Goal: Information Seeking & Learning: Learn about a topic

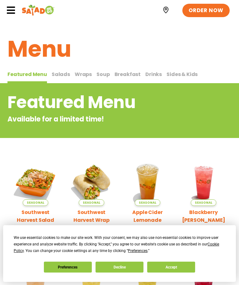
click at [174, 266] on button "Accept" at bounding box center [171, 266] width 48 height 11
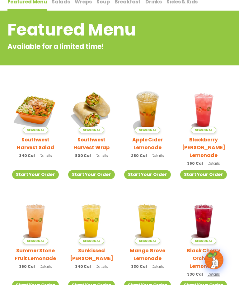
scroll to position [72, 0]
click at [39, 115] on img at bounding box center [35, 109] width 47 height 47
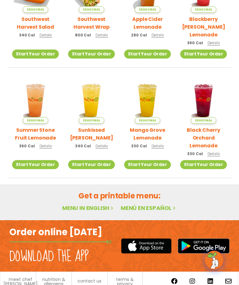
scroll to position [199, 0]
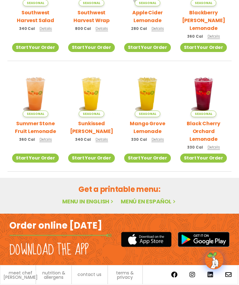
click at [95, 202] on link "Menu in English" at bounding box center [88, 202] width 52 height 8
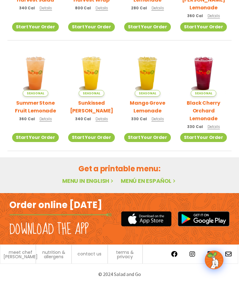
scroll to position [220, 0]
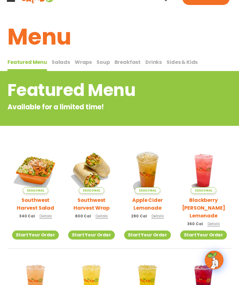
scroll to position [11, 0]
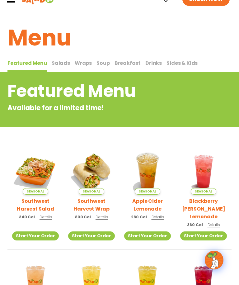
click at [61, 64] on span "Salads" at bounding box center [61, 62] width 18 height 7
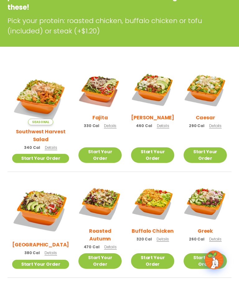
scroll to position [132, 0]
click at [91, 93] on img at bounding box center [99, 89] width 43 height 43
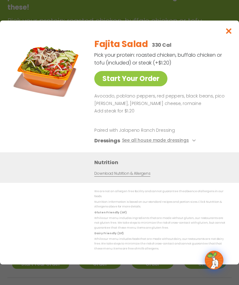
click at [133, 176] on link "Download Nutrition & Allergens" at bounding box center [122, 173] width 56 height 6
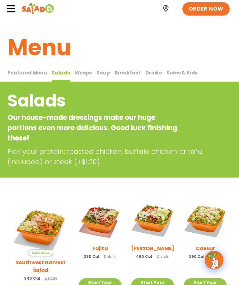
scroll to position [1, 0]
click at [84, 73] on span "Wraps" at bounding box center [83, 72] width 17 height 7
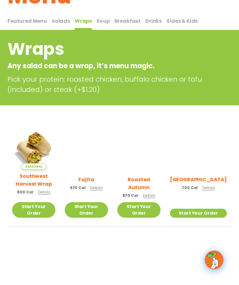
scroll to position [61, 0]
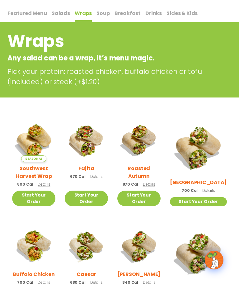
click at [94, 146] on img at bounding box center [86, 140] width 43 height 43
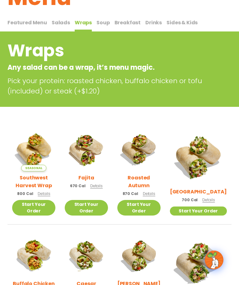
scroll to position [0, 0]
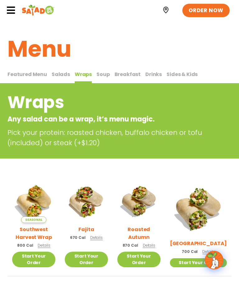
click at [123, 74] on span "Breakfast" at bounding box center [127, 74] width 26 height 7
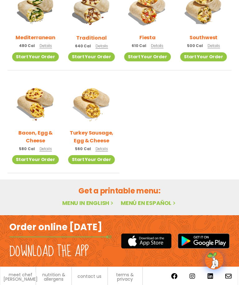
scroll to position [206, 0]
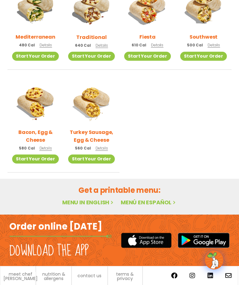
click at [95, 206] on link "Menu in English" at bounding box center [88, 202] width 52 height 8
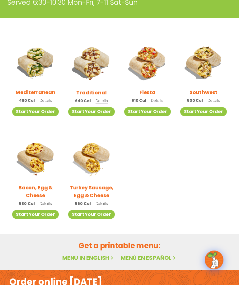
scroll to position [151, 0]
click at [94, 70] on img at bounding box center [91, 62] width 47 height 47
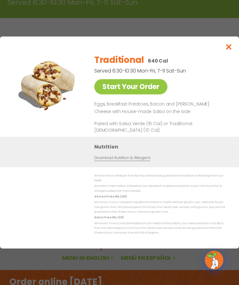
click at [140, 161] on link "Download Nutrition & Allergens" at bounding box center [122, 158] width 56 height 6
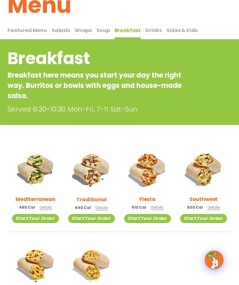
scroll to position [0, 0]
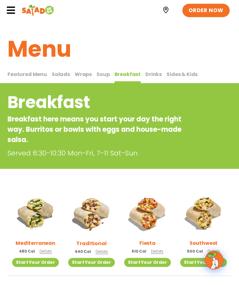
click at [55, 76] on span "Salads" at bounding box center [61, 74] width 18 height 7
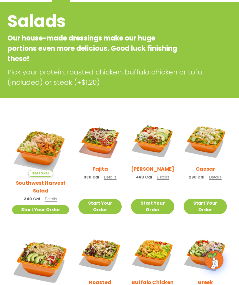
scroll to position [90, 0]
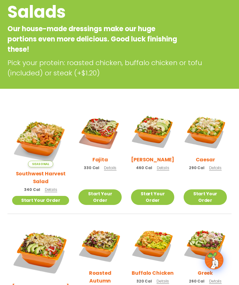
click at [100, 137] on img at bounding box center [99, 131] width 43 height 43
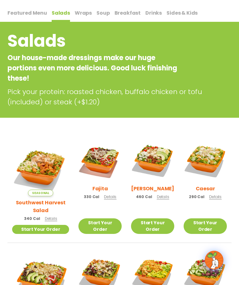
scroll to position [56, 0]
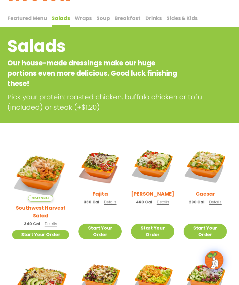
click at [84, 20] on span "Wraps" at bounding box center [83, 18] width 17 height 7
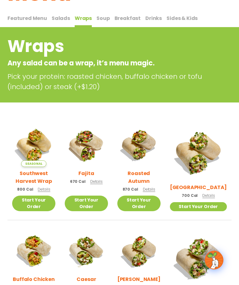
click at [89, 151] on img at bounding box center [86, 144] width 43 height 43
click at [59, 20] on span "Salads" at bounding box center [61, 18] width 18 height 7
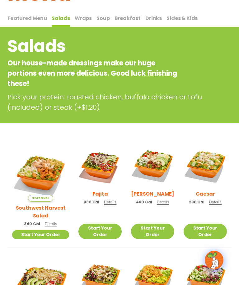
click at [95, 168] on img at bounding box center [99, 165] width 43 height 43
click at [91, 172] on img at bounding box center [99, 165] width 43 height 43
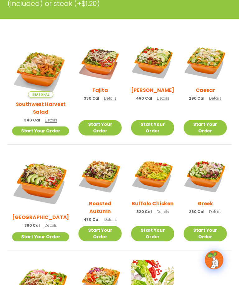
scroll to position [160, 0]
click at [34, 68] on img at bounding box center [40, 68] width 57 height 57
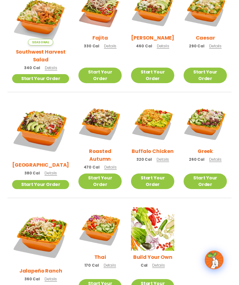
scroll to position [213, 0]
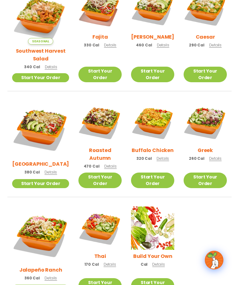
click at [95, 111] on img at bounding box center [99, 121] width 43 height 43
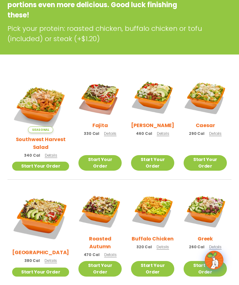
scroll to position [124, 0]
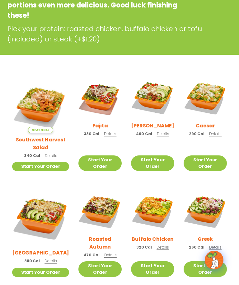
click at [92, 101] on img at bounding box center [99, 97] width 43 height 43
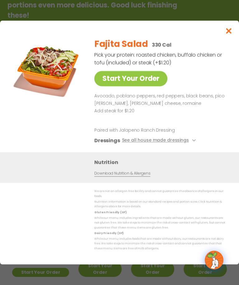
click at [180, 144] on button "See all house made dressings" at bounding box center [160, 141] width 76 height 8
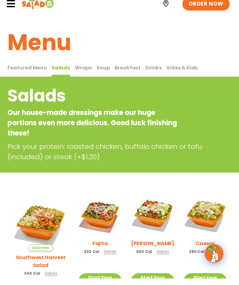
scroll to position [7, 0]
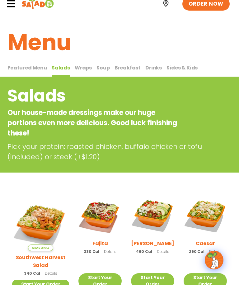
click at [177, 68] on span "Sides & Kids" at bounding box center [181, 67] width 31 height 7
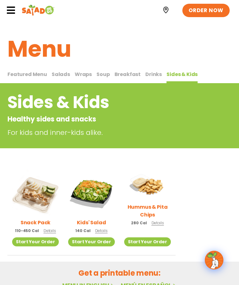
click at [101, 77] on span "Soup" at bounding box center [102, 74] width 13 height 7
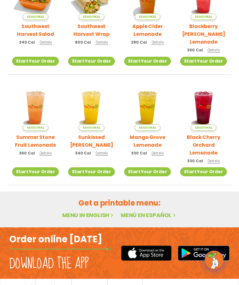
scroll to position [188, 0]
